Goal: Information Seeking & Learning: Learn about a topic

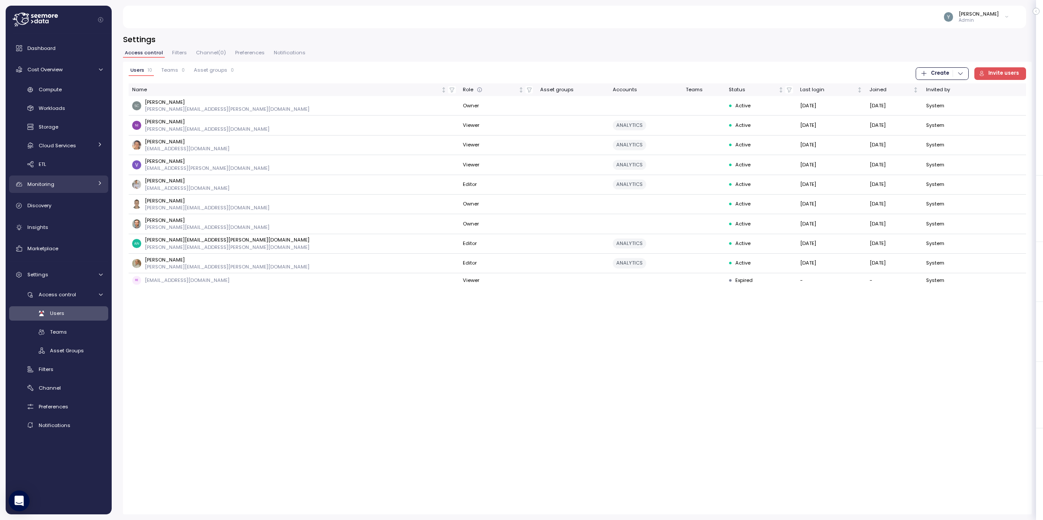
click at [93, 183] on link "Monitoring" at bounding box center [58, 184] width 99 height 17
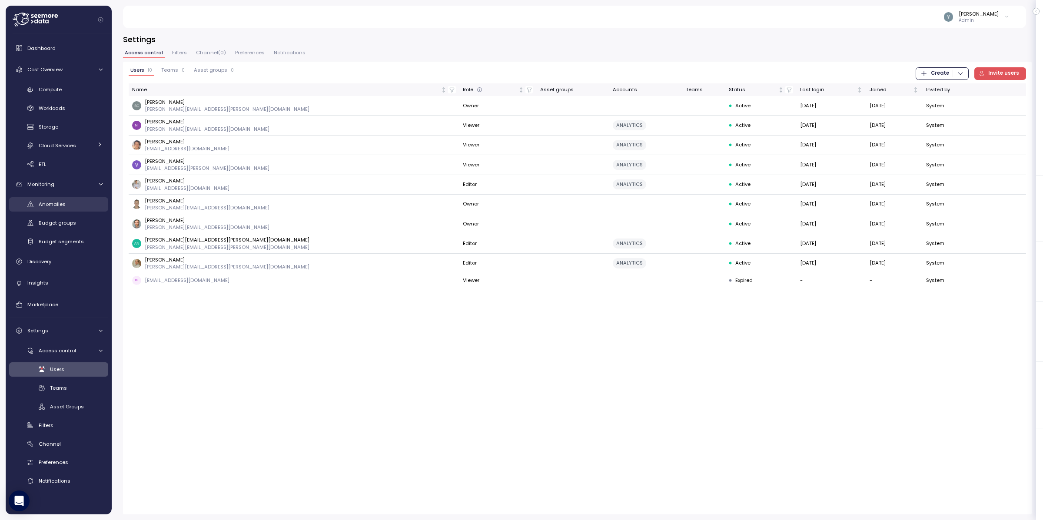
click at [60, 208] on div "Anomalies" at bounding box center [71, 204] width 64 height 9
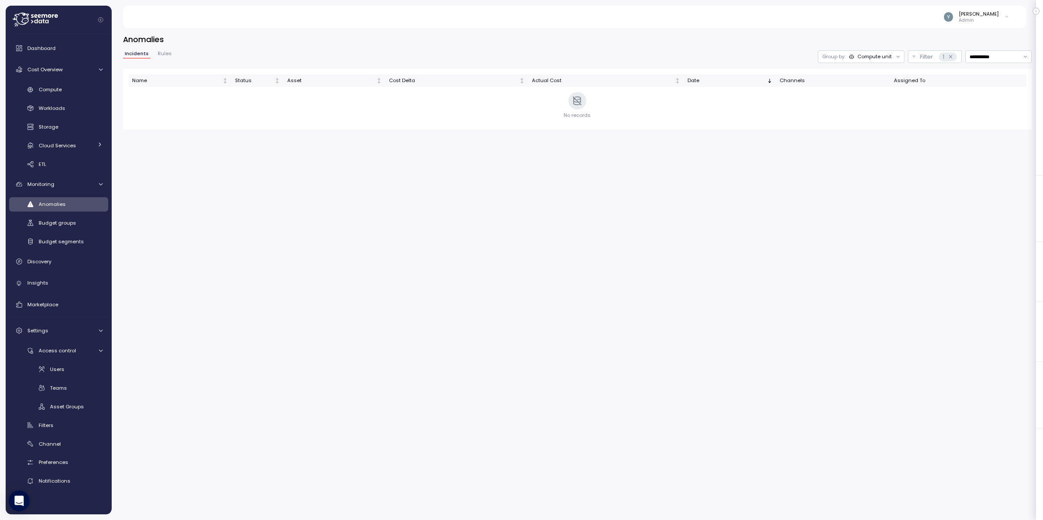
click at [166, 53] on span "Rules" at bounding box center [165, 53] width 14 height 5
click at [218, 96] on div "ANALYTICS baseline" at bounding box center [335, 94] width 406 height 9
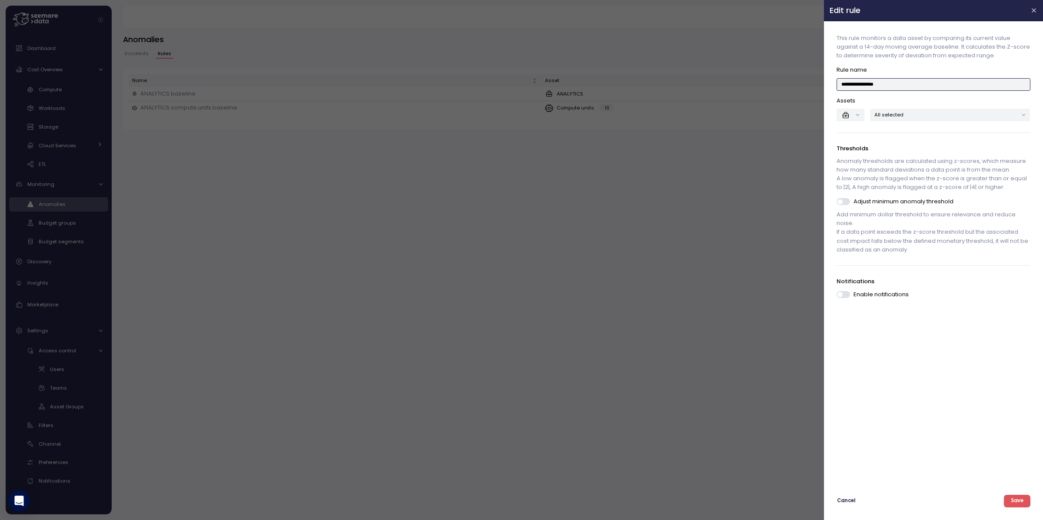
click at [877, 83] on input "**********" at bounding box center [933, 84] width 193 height 13
click at [1037, 12] on icon "button" at bounding box center [1034, 10] width 7 height 7
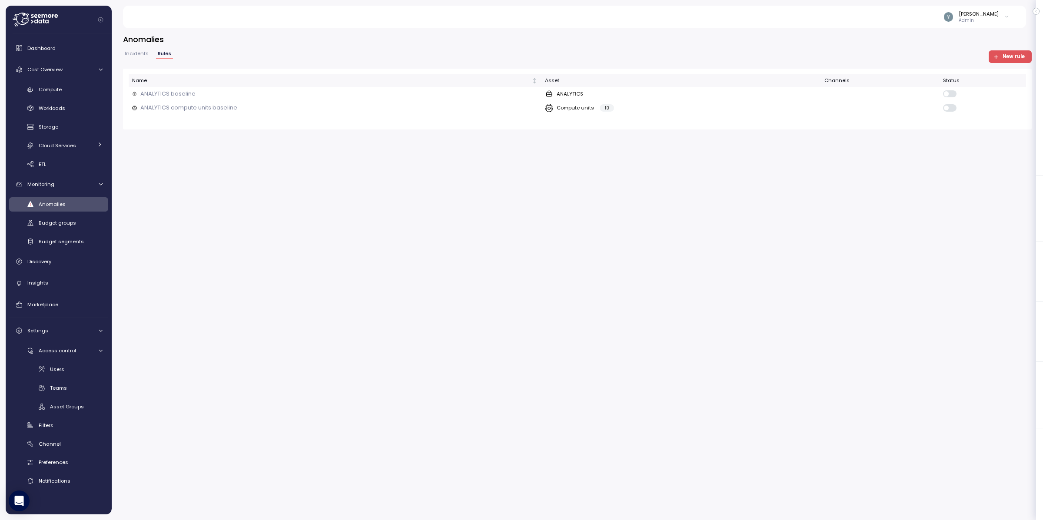
click at [142, 55] on span "Incidents" at bounding box center [137, 53] width 24 height 5
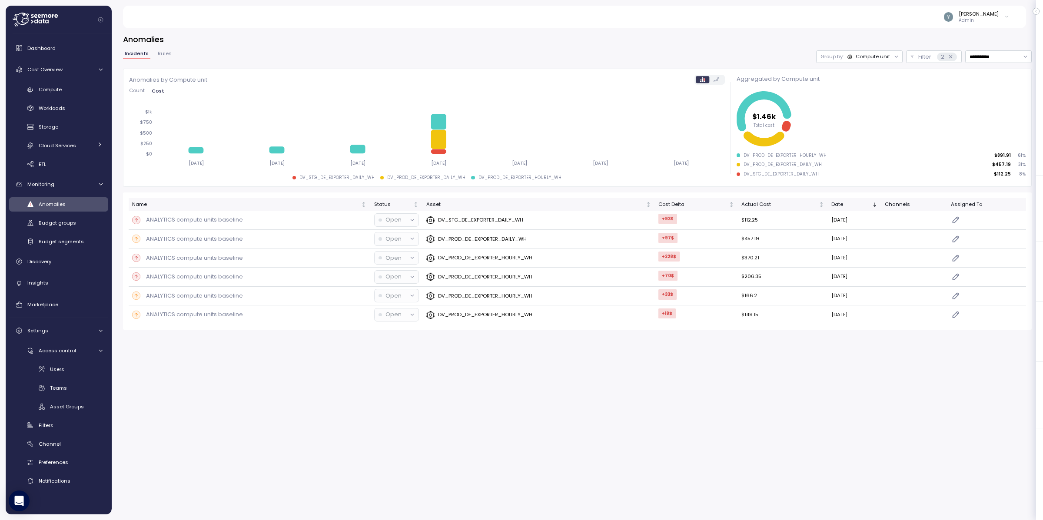
click at [163, 53] on span "Rules" at bounding box center [165, 53] width 14 height 5
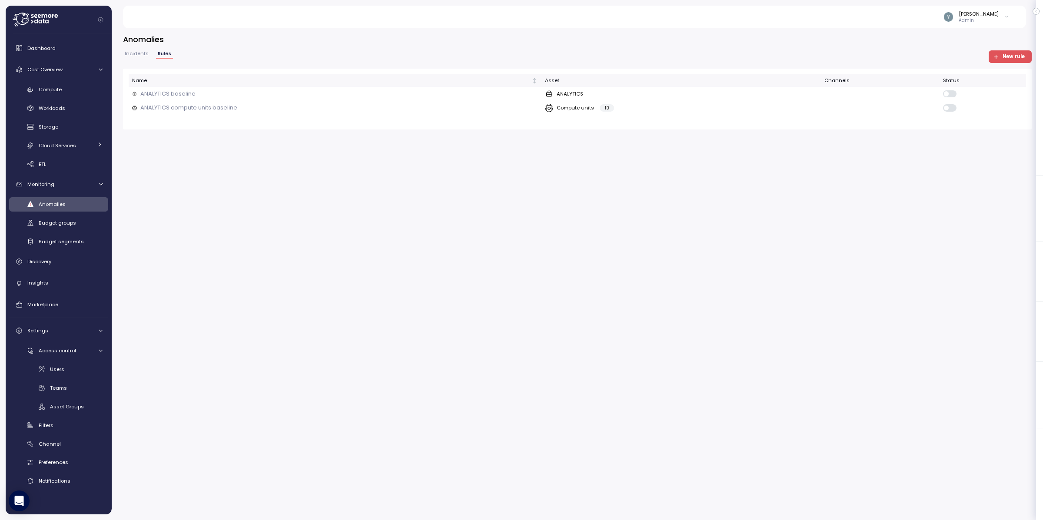
click at [144, 54] on span "Incidents" at bounding box center [137, 53] width 24 height 5
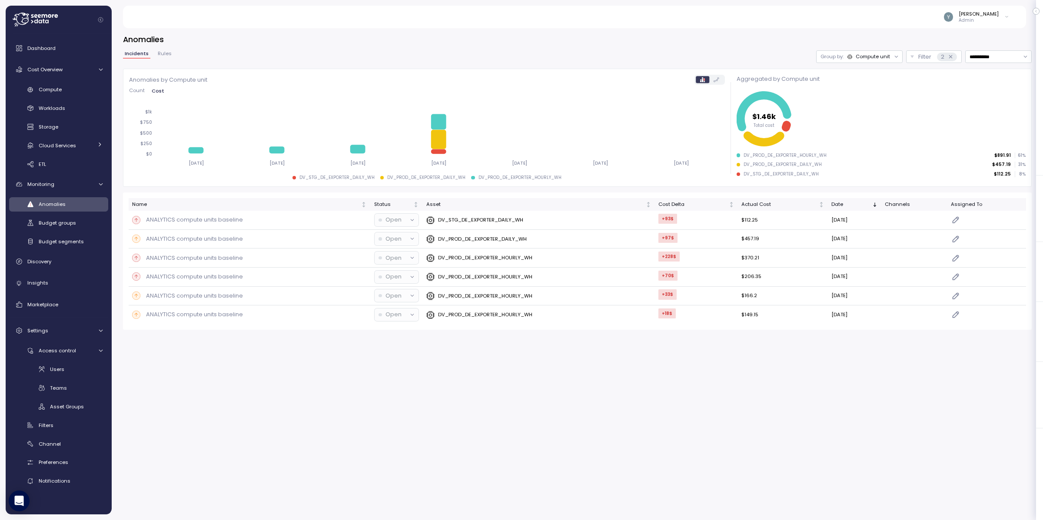
click at [165, 54] on span "Rules" at bounding box center [165, 53] width 14 height 5
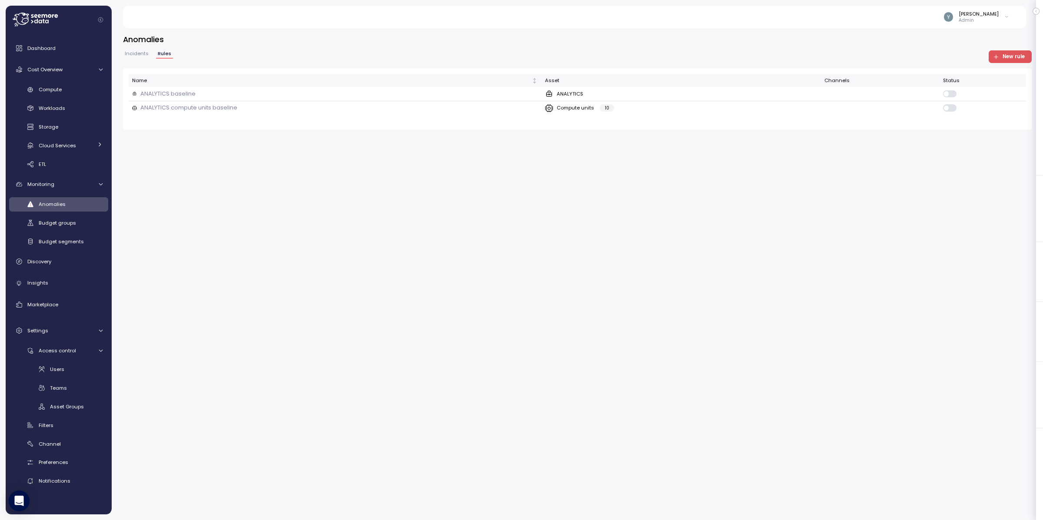
click at [141, 56] on span "Incidents" at bounding box center [137, 53] width 24 height 5
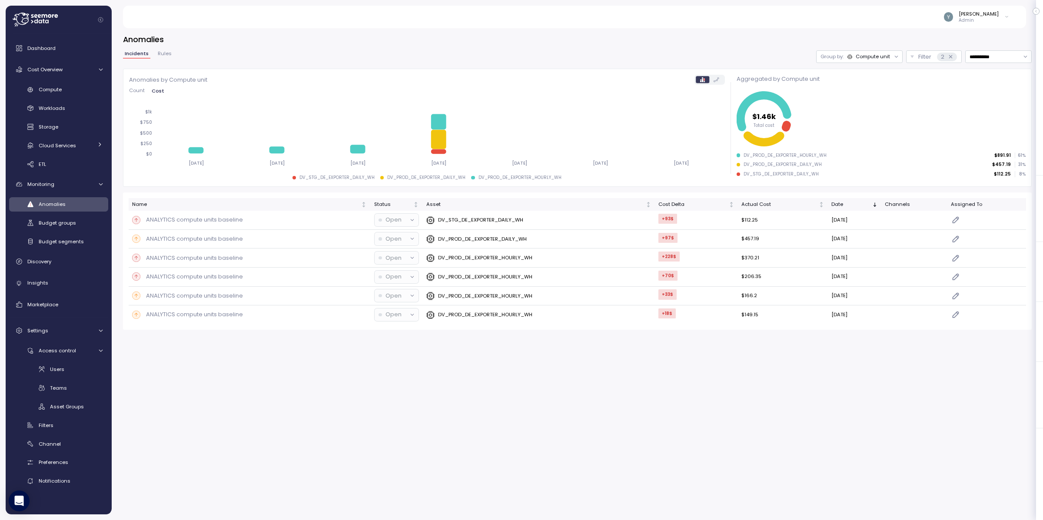
click at [158, 54] on span "Rules" at bounding box center [165, 53] width 14 height 5
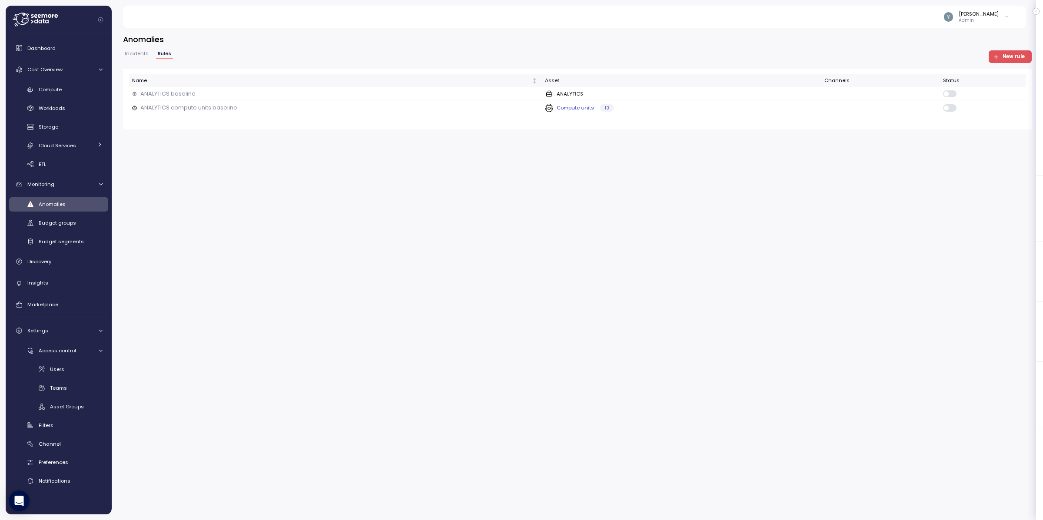
click at [166, 104] on p "ANALYTICS compute units baseline" at bounding box center [188, 107] width 97 height 9
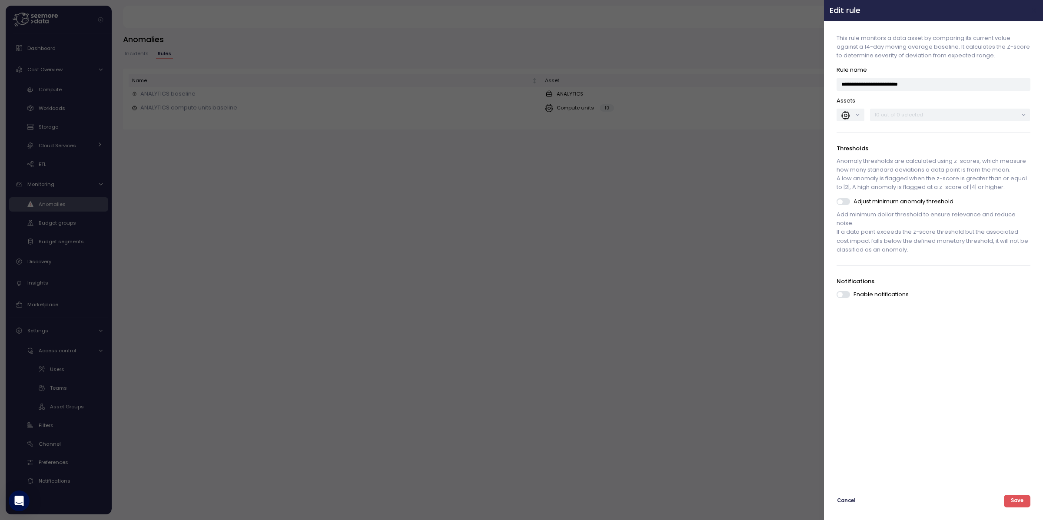
click at [1035, 10] on icon "button" at bounding box center [1034, 10] width 7 height 7
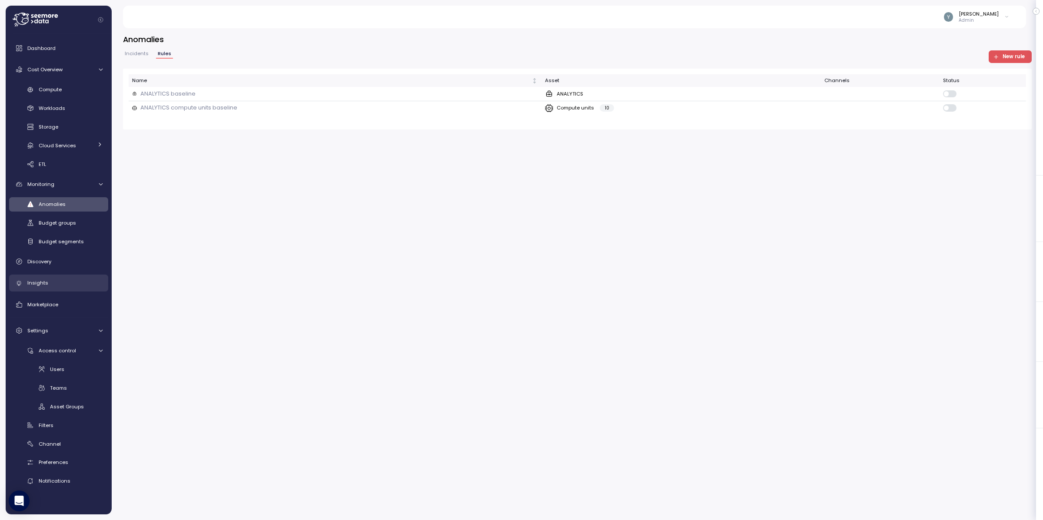
click at [40, 279] on span "Insights" at bounding box center [37, 282] width 21 height 7
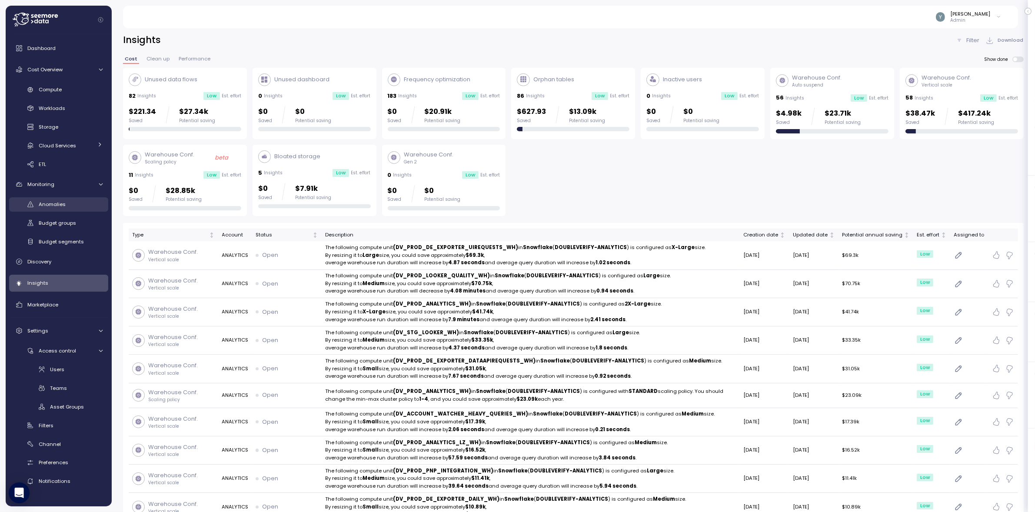
click at [54, 203] on span "Anomalies" at bounding box center [52, 204] width 27 height 7
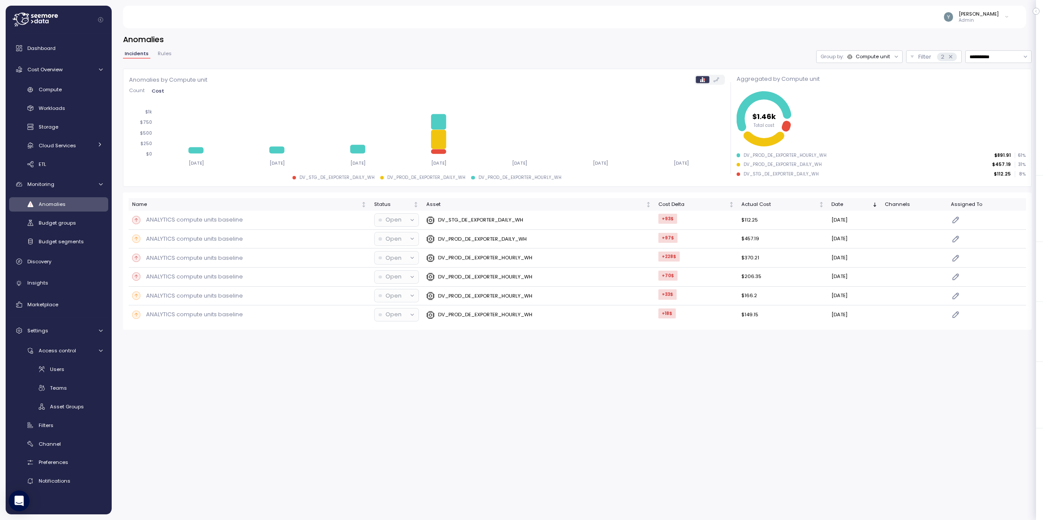
click at [162, 51] on span "Rules" at bounding box center [165, 53] width 14 height 5
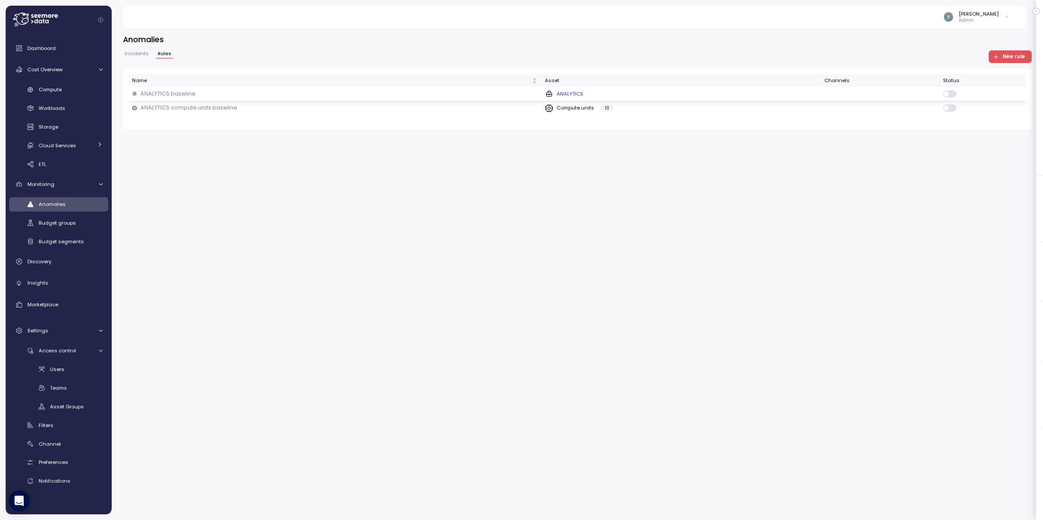
click at [176, 93] on p "ANALYTICS baseline" at bounding box center [167, 94] width 55 height 9
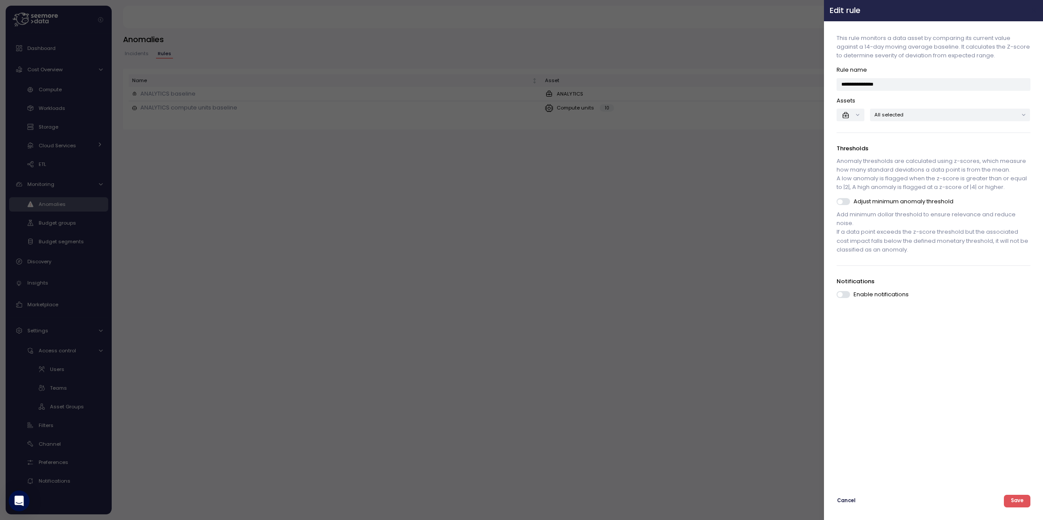
click at [1034, 10] on icon "button" at bounding box center [1034, 11] width 4 height 4
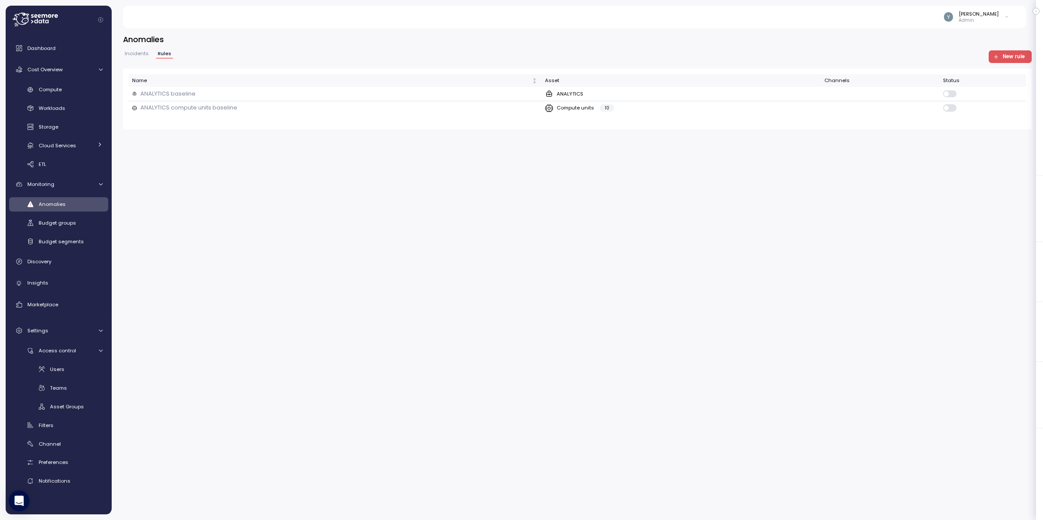
click at [141, 52] on span "Incidents" at bounding box center [137, 53] width 24 height 5
